Goal: Information Seeking & Learning: Learn about a topic

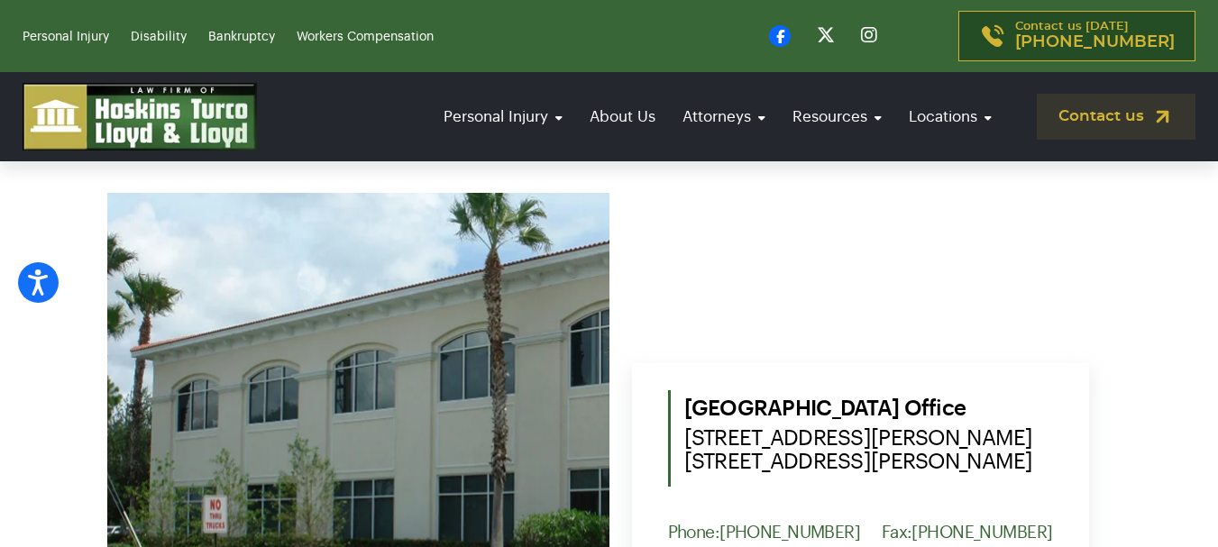
scroll to position [721, 0]
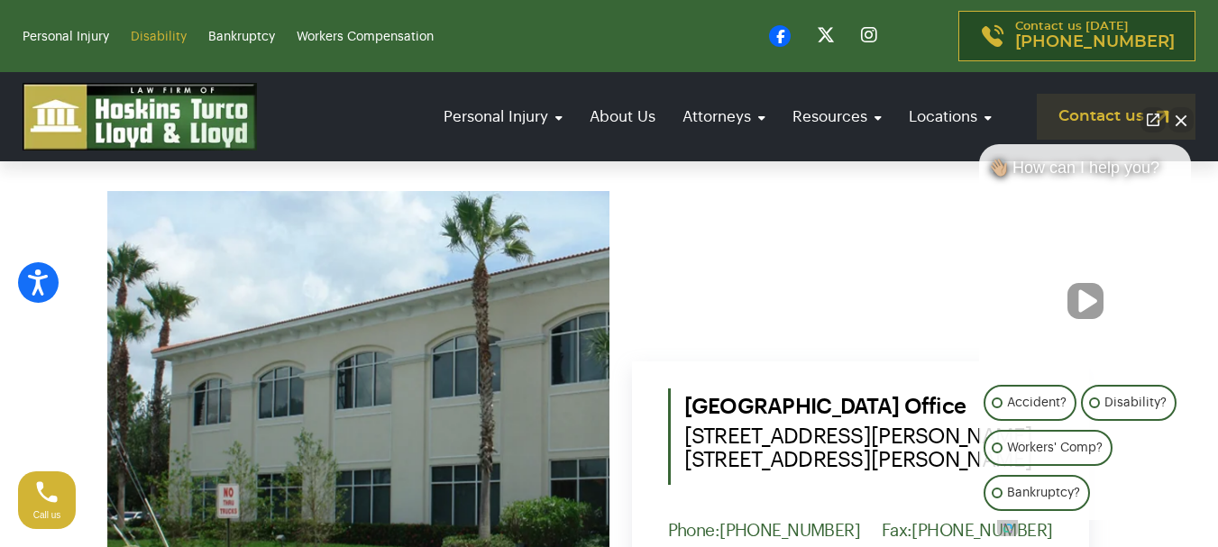
click at [160, 36] on link "Disability" at bounding box center [159, 37] width 56 height 13
